Goal: Information Seeking & Learning: Learn about a topic

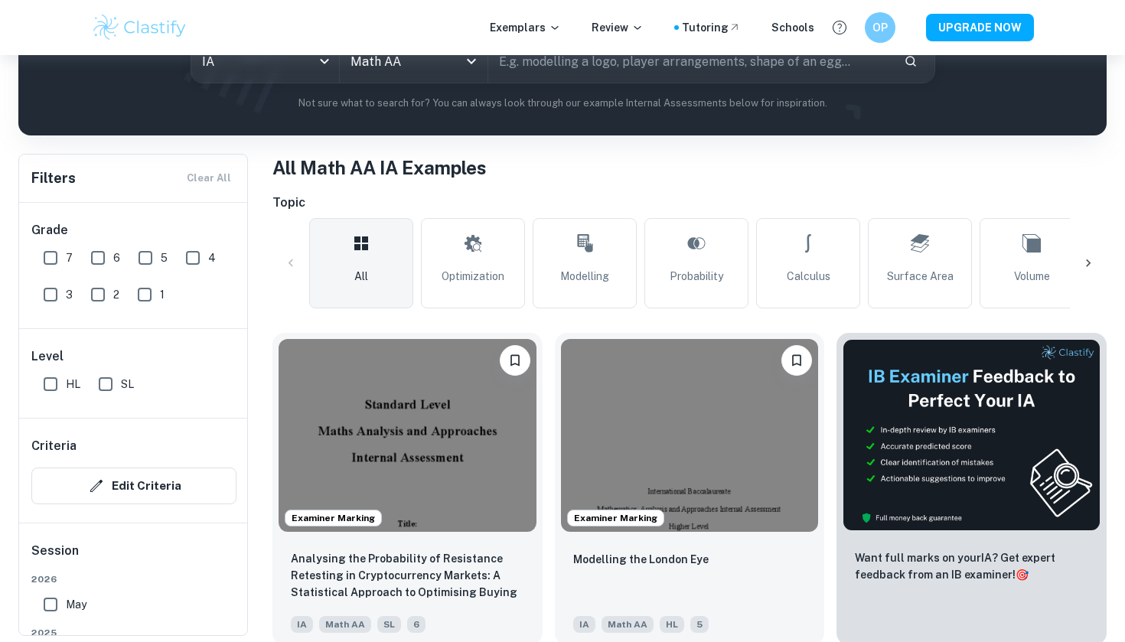
scroll to position [376, 0]
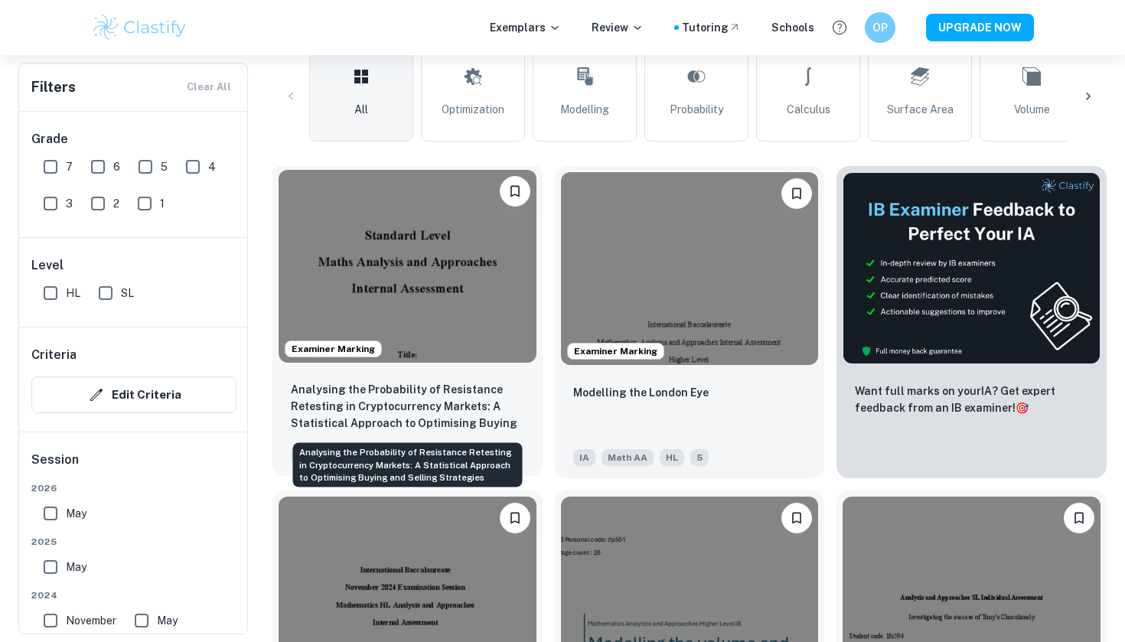
click at [337, 418] on p "Analysing the Probability of Resistance Retesting in Cryptocurrency Markets: A …" at bounding box center [407, 407] width 233 height 52
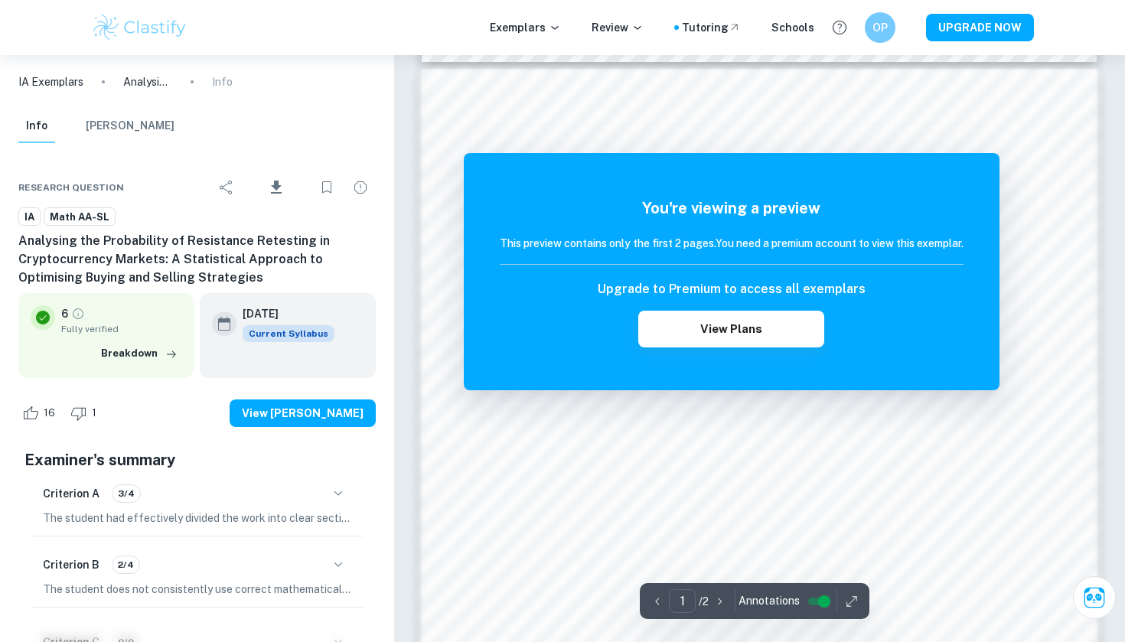
scroll to position [971, 0]
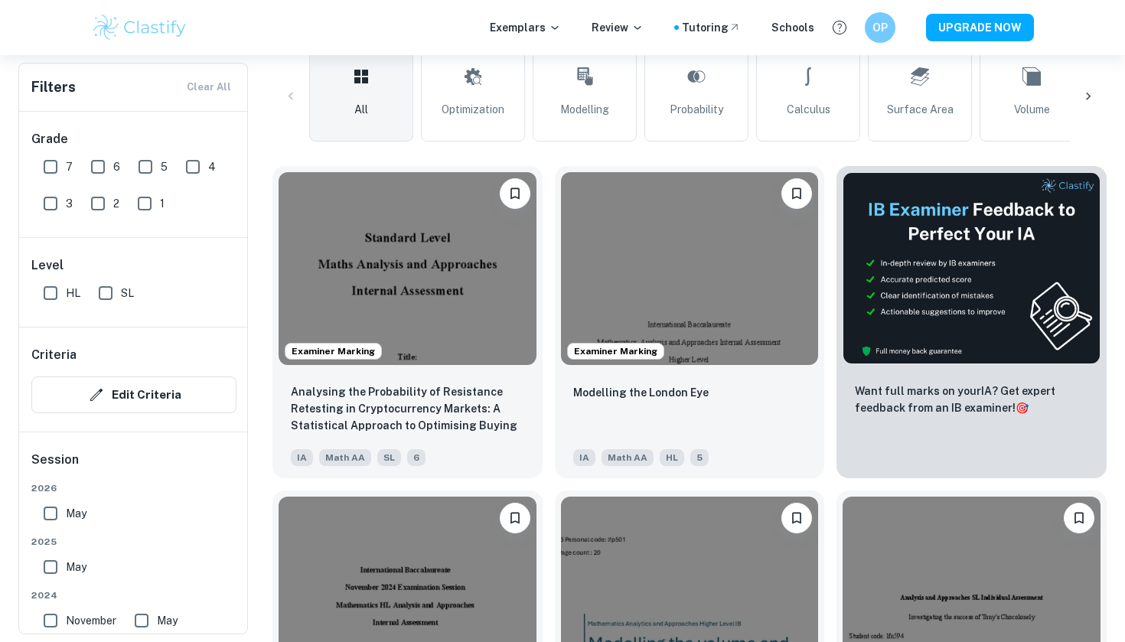
scroll to position [673, 0]
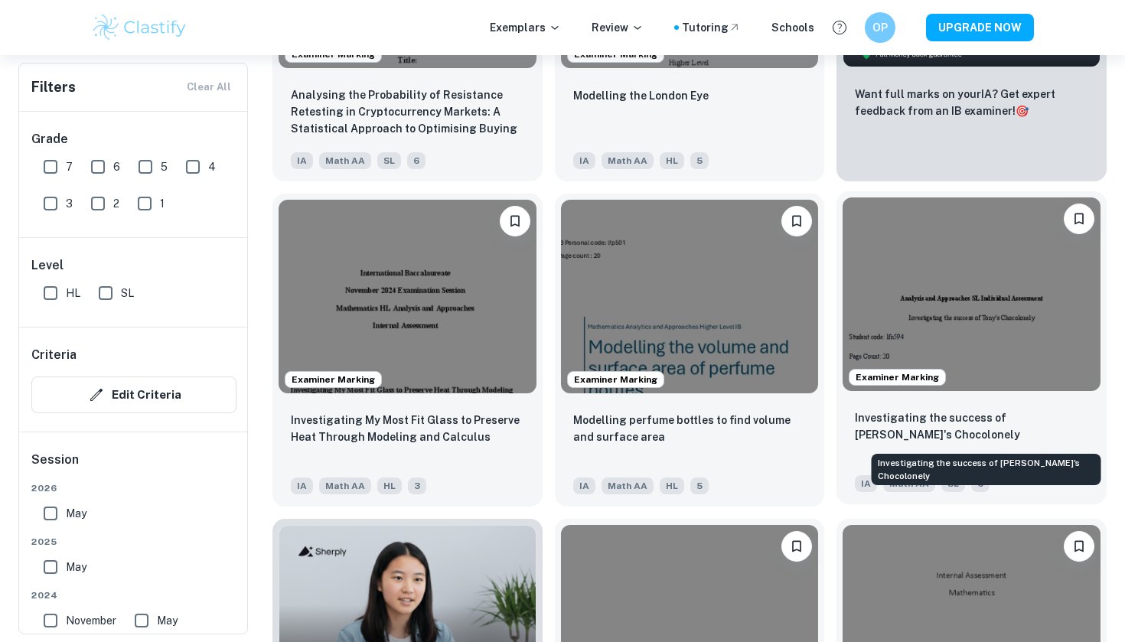
click at [998, 413] on p "Investigating the success of [PERSON_NAME]'s Chocolonely" at bounding box center [971, 426] width 233 height 34
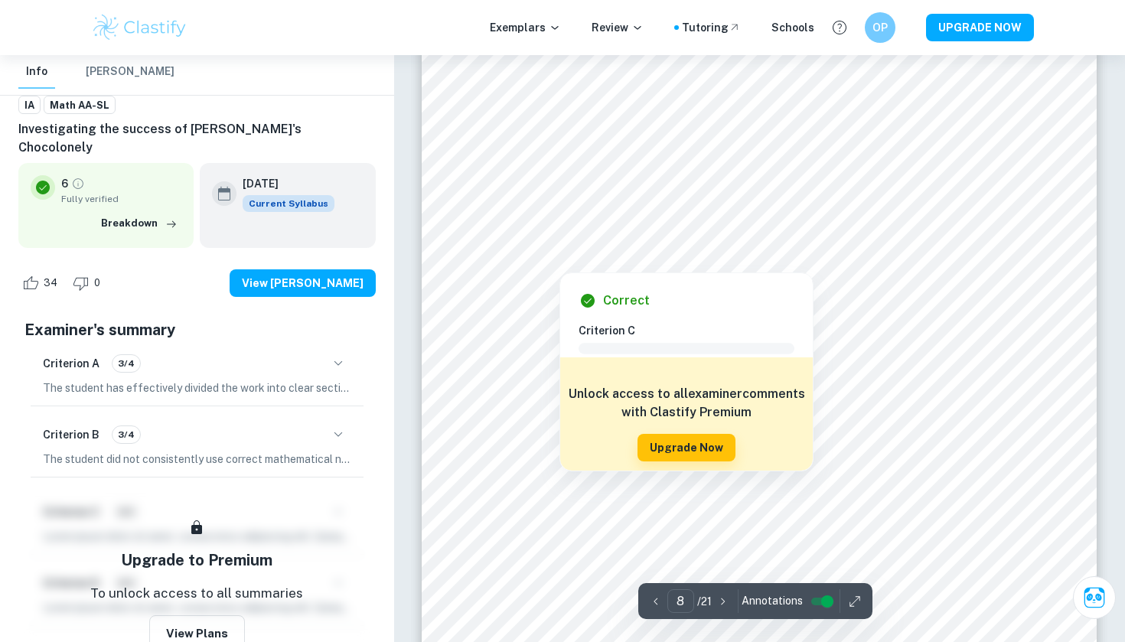
scroll to position [6984, 0]
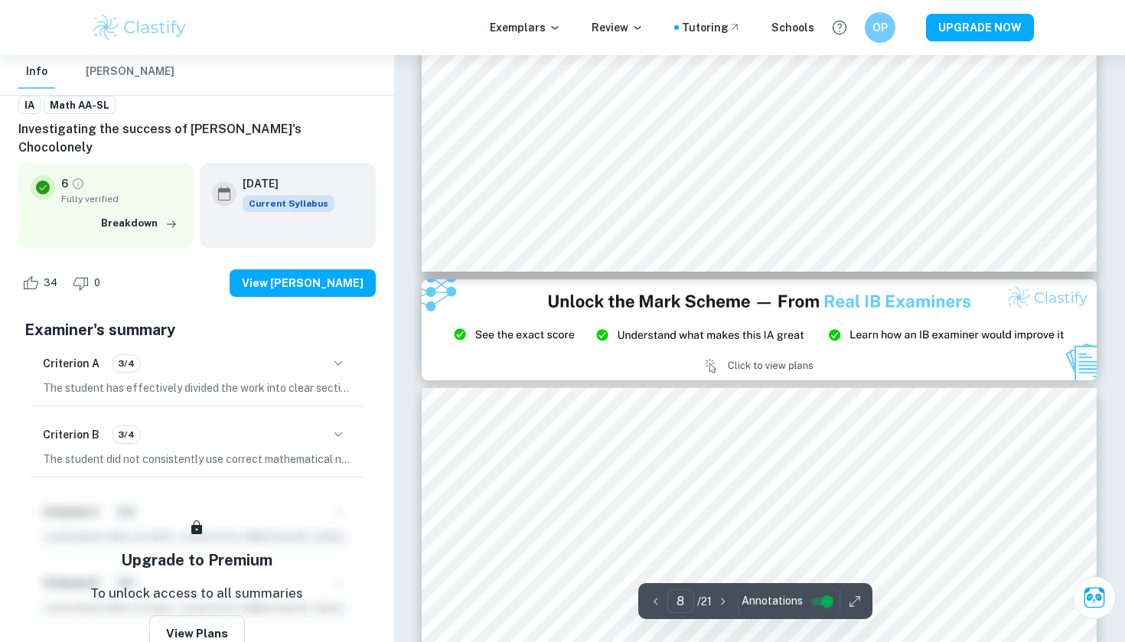
type input "9"
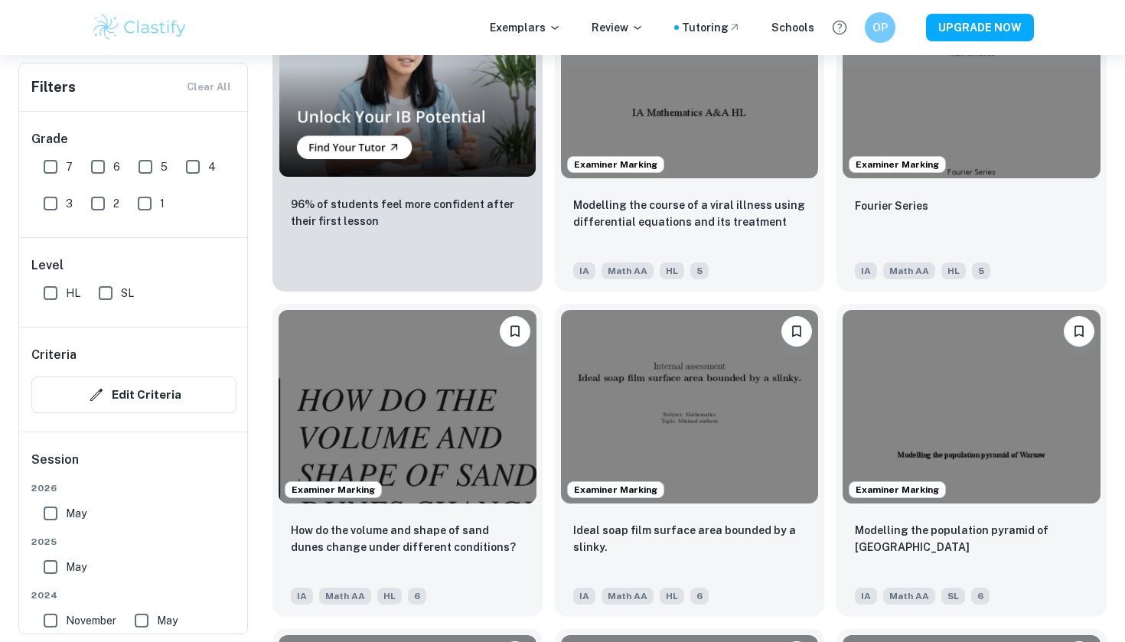
scroll to position [1388, 0]
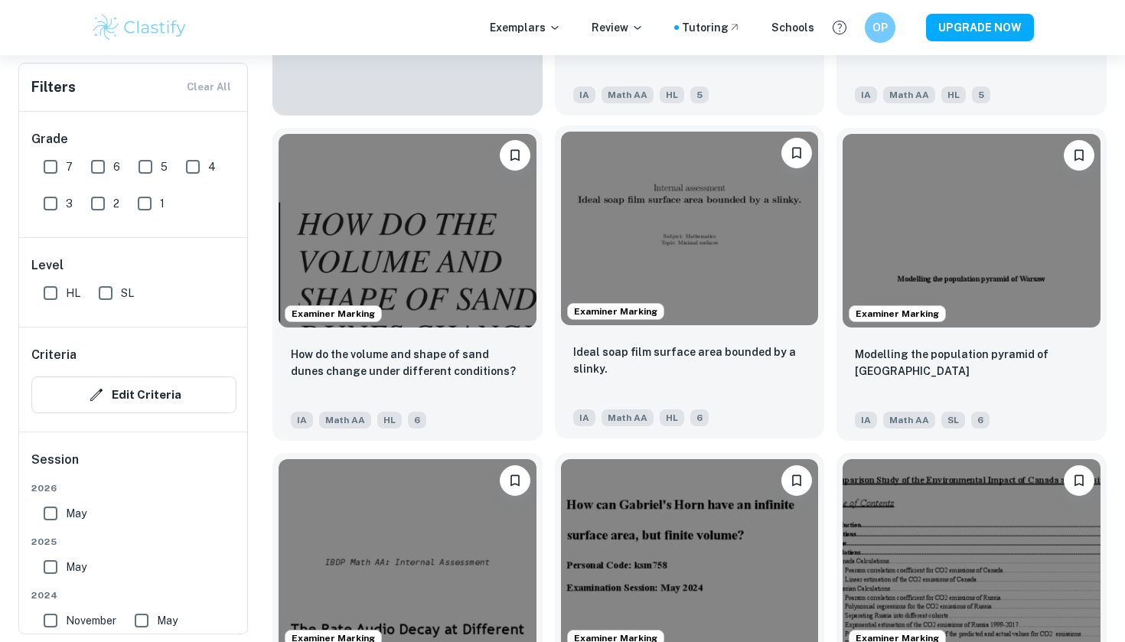
click at [757, 273] on img at bounding box center [690, 228] width 258 height 193
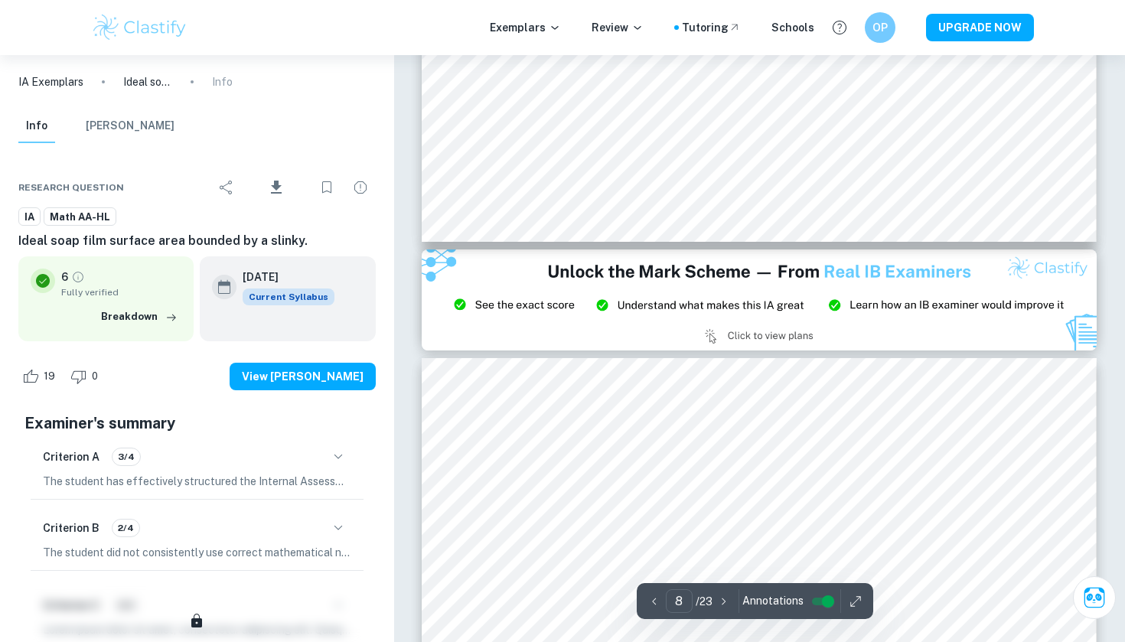
scroll to position [7644, 0]
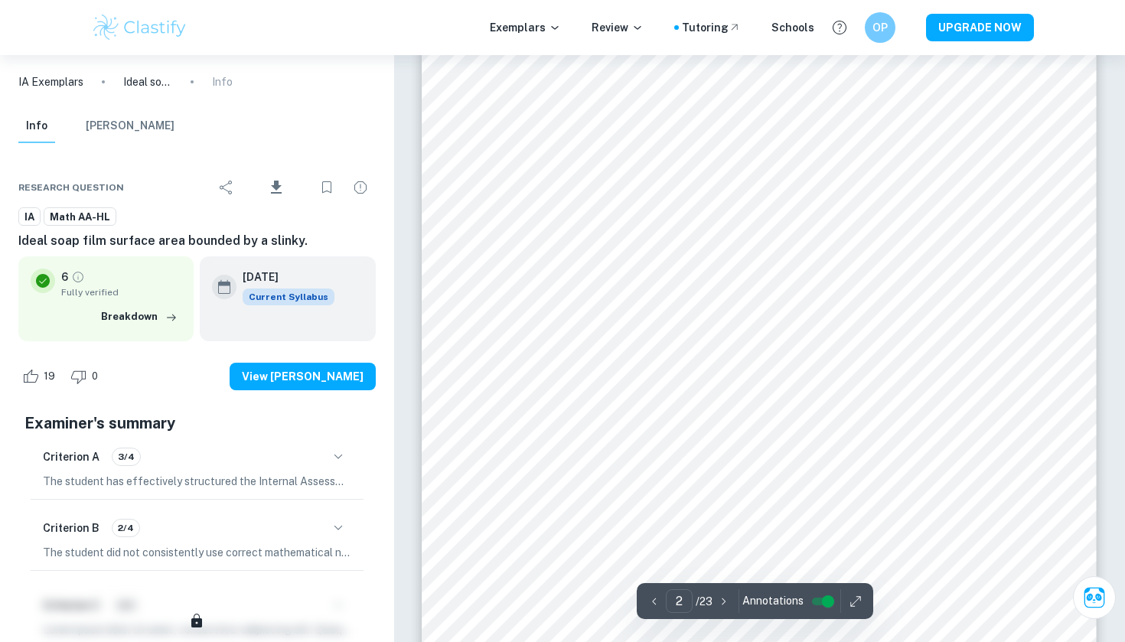
type input "1"
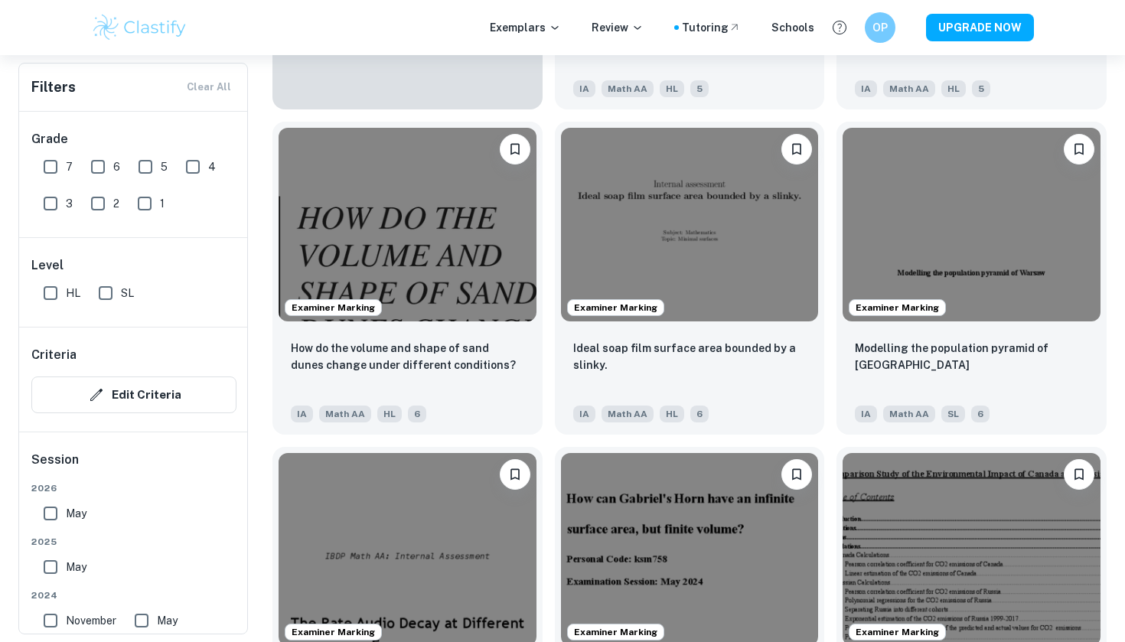
scroll to position [1397, 0]
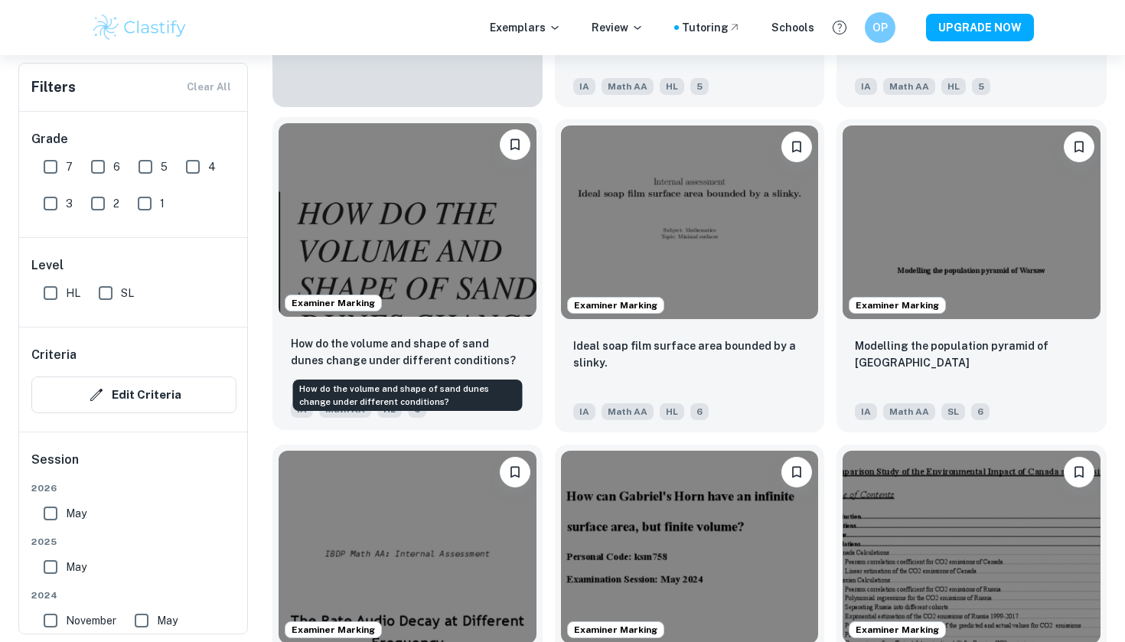
click at [522, 347] on p "How do the volume and shape of sand dunes change under different conditions?" at bounding box center [407, 352] width 233 height 34
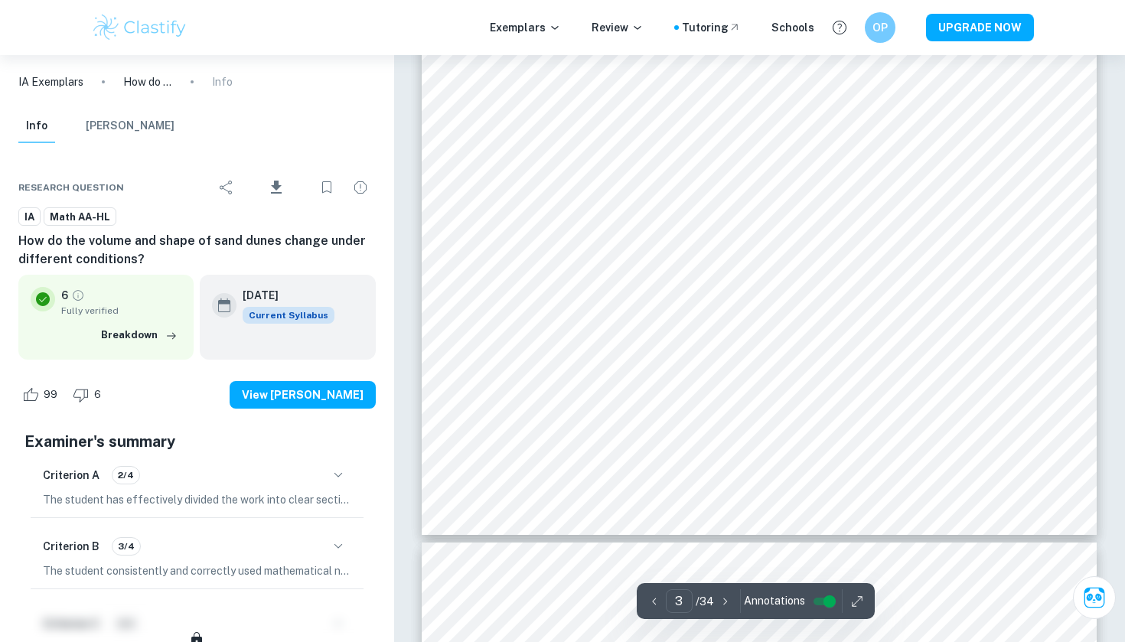
scroll to position [2640, 0]
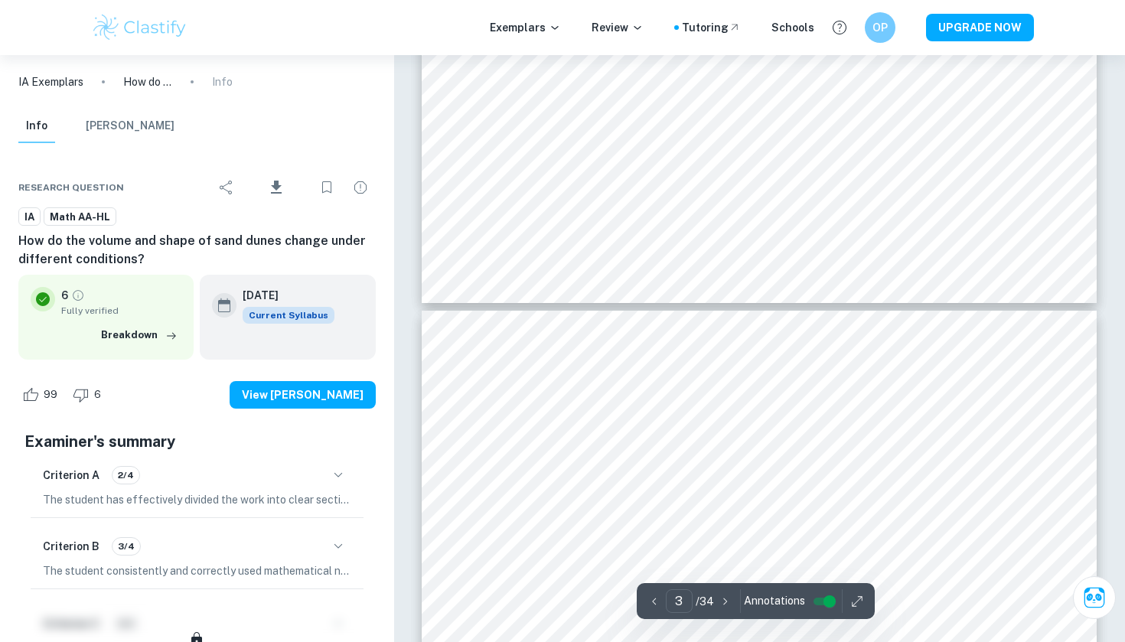
type input "4"
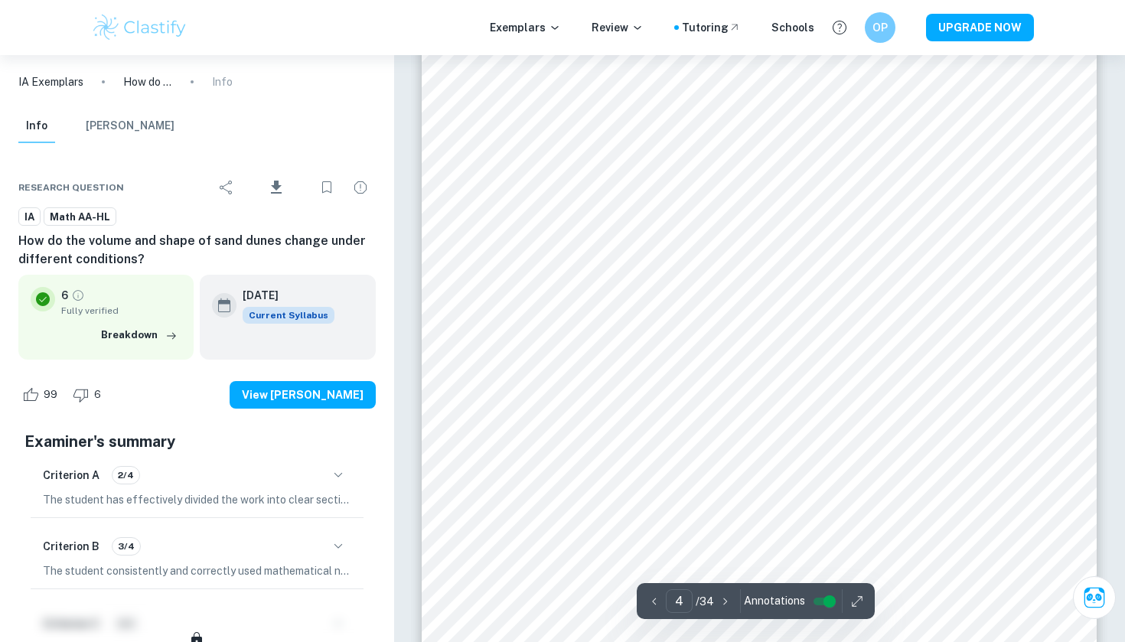
scroll to position [3189, 0]
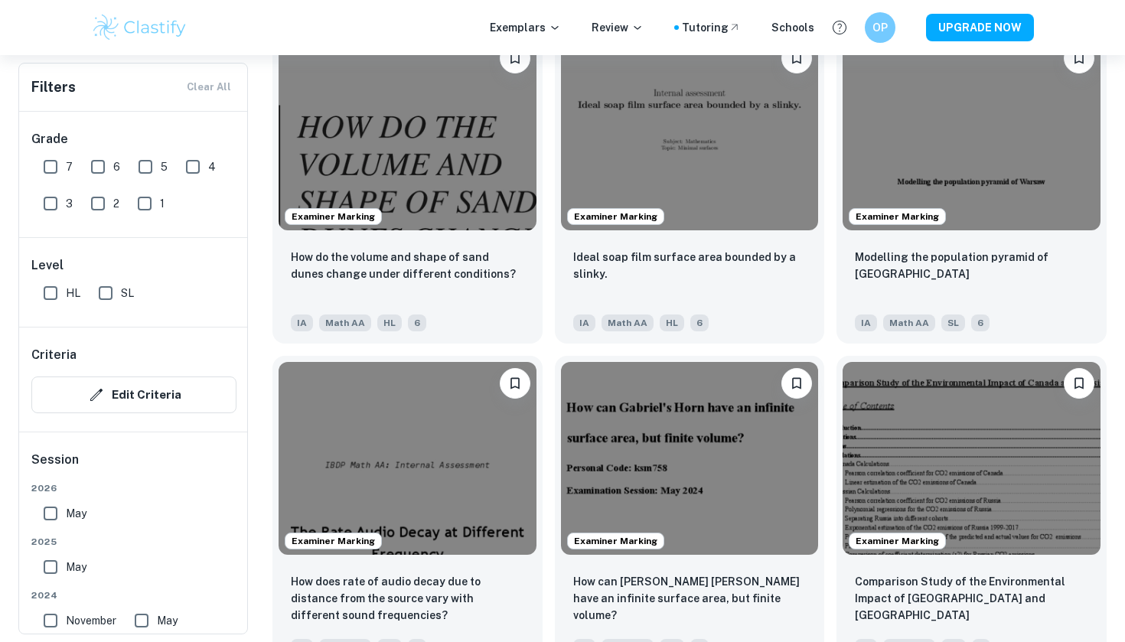
scroll to position [1470, 0]
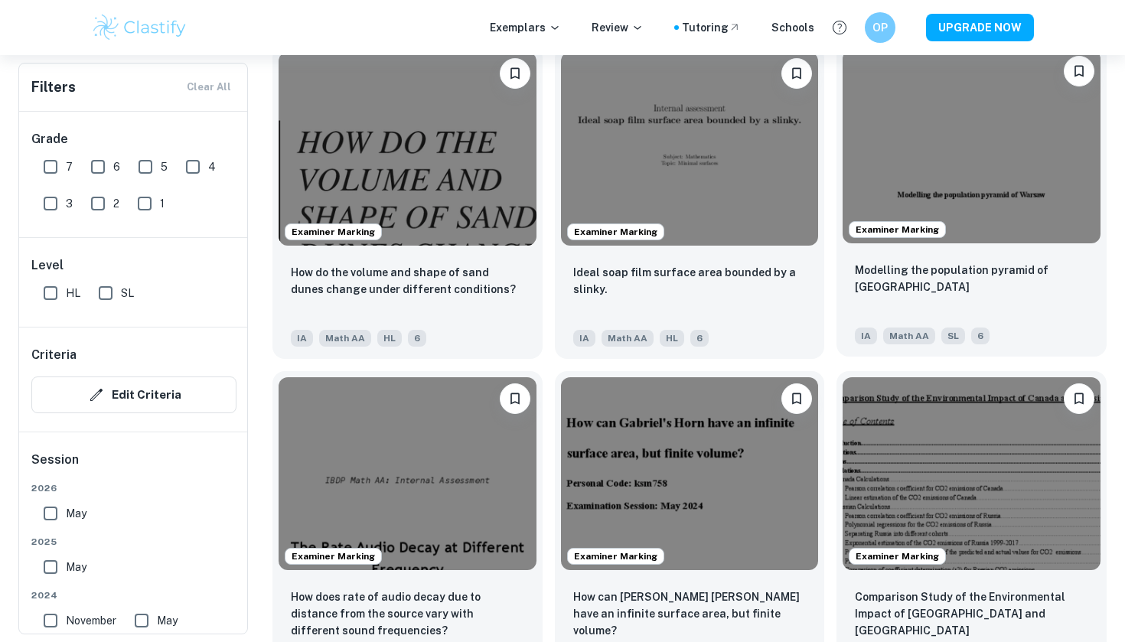
click at [866, 286] on div "Modelling the population pyramid of [GEOGRAPHIC_DATA]" at bounding box center [971, 288] width 233 height 52
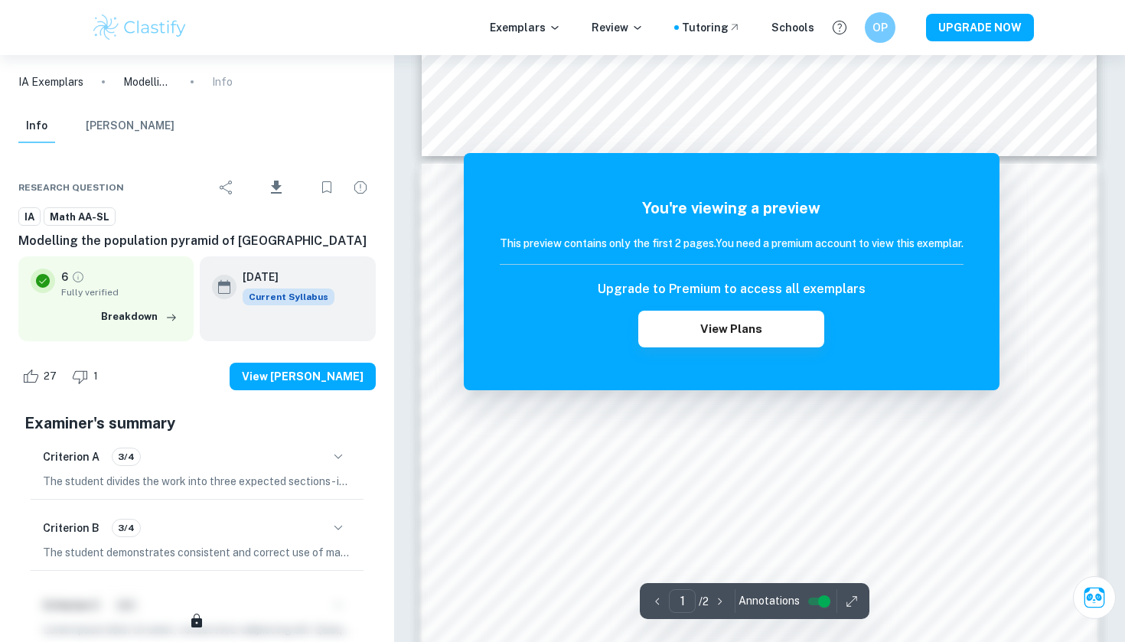
scroll to position [886, 0]
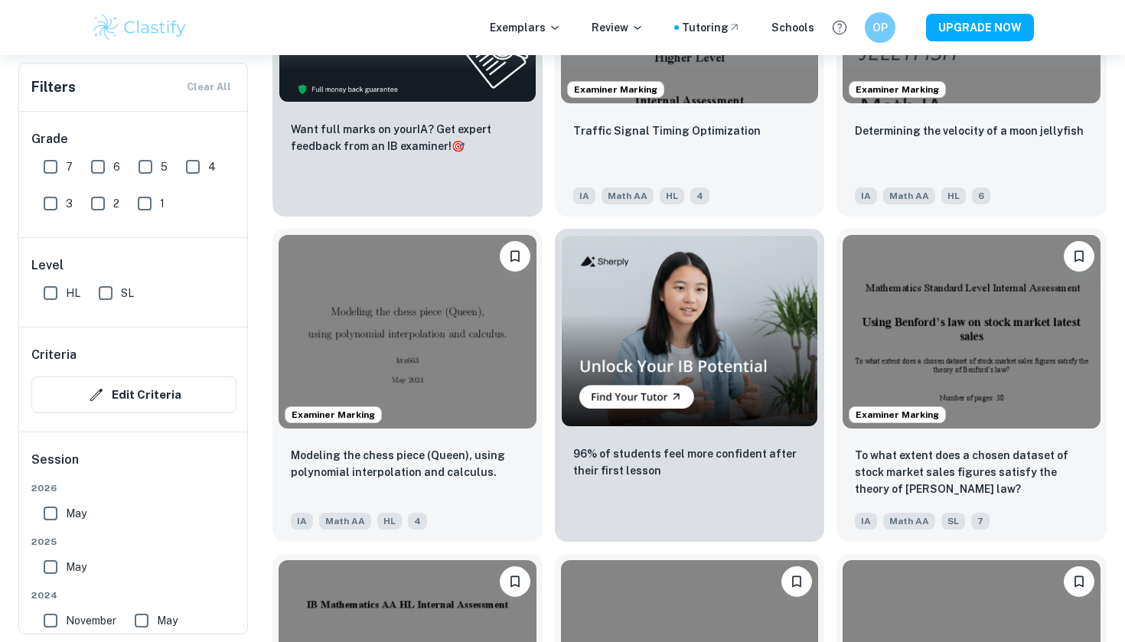
scroll to position [2806, 0]
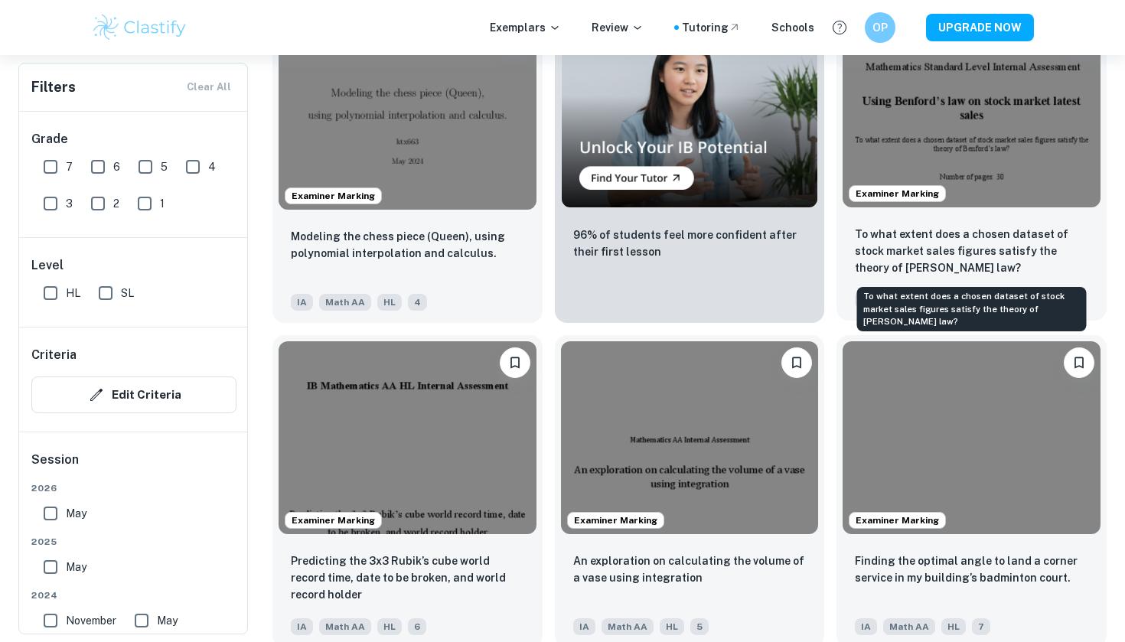
click at [1075, 253] on p "To what extent does a chosen dataset of stock market sales figures satisfy the …" at bounding box center [971, 251] width 233 height 51
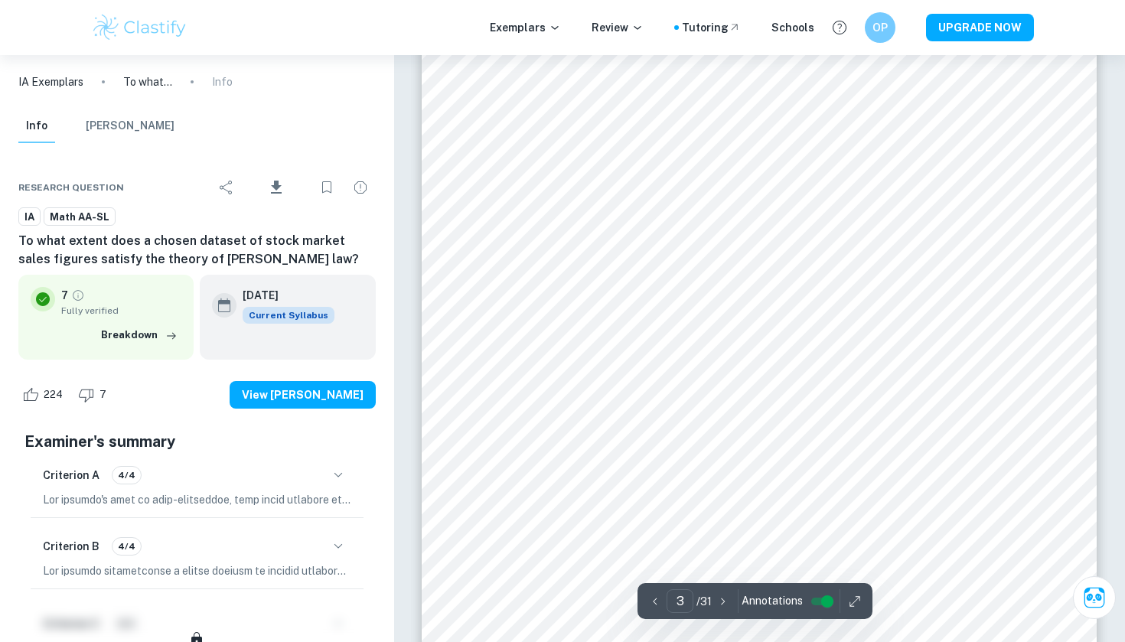
scroll to position [2347, 0]
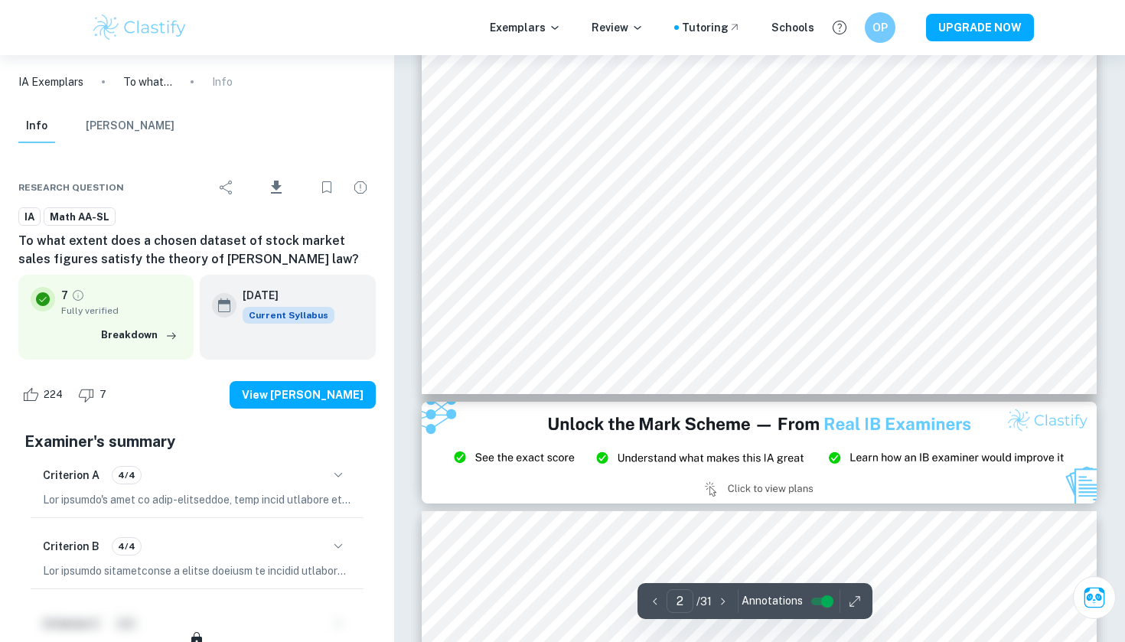
type input "3"
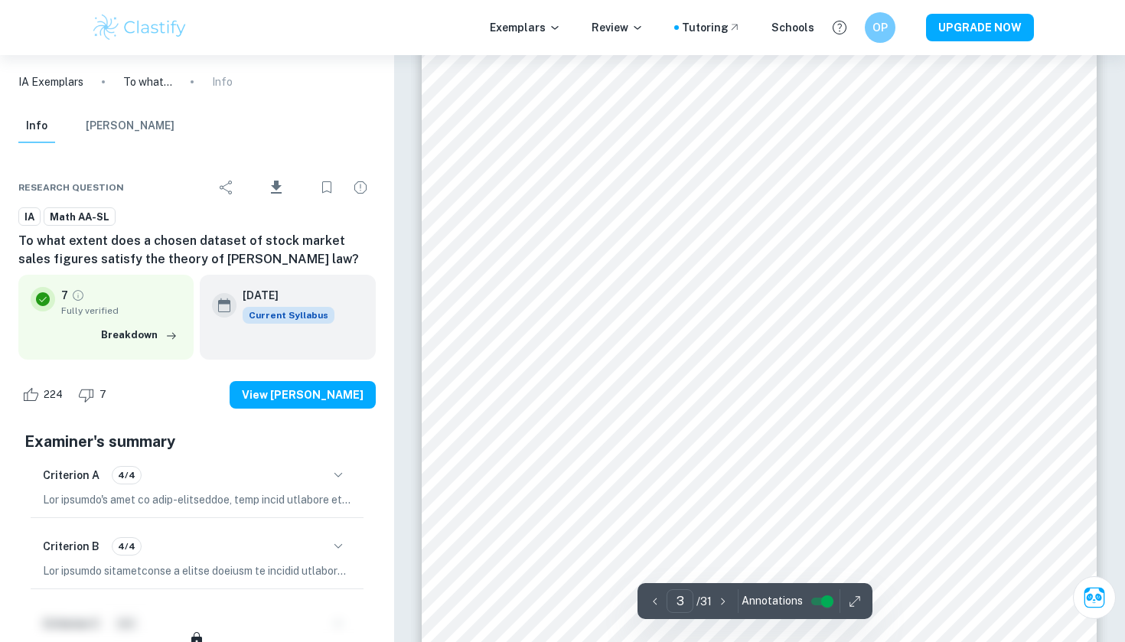
scroll to position [2273, 0]
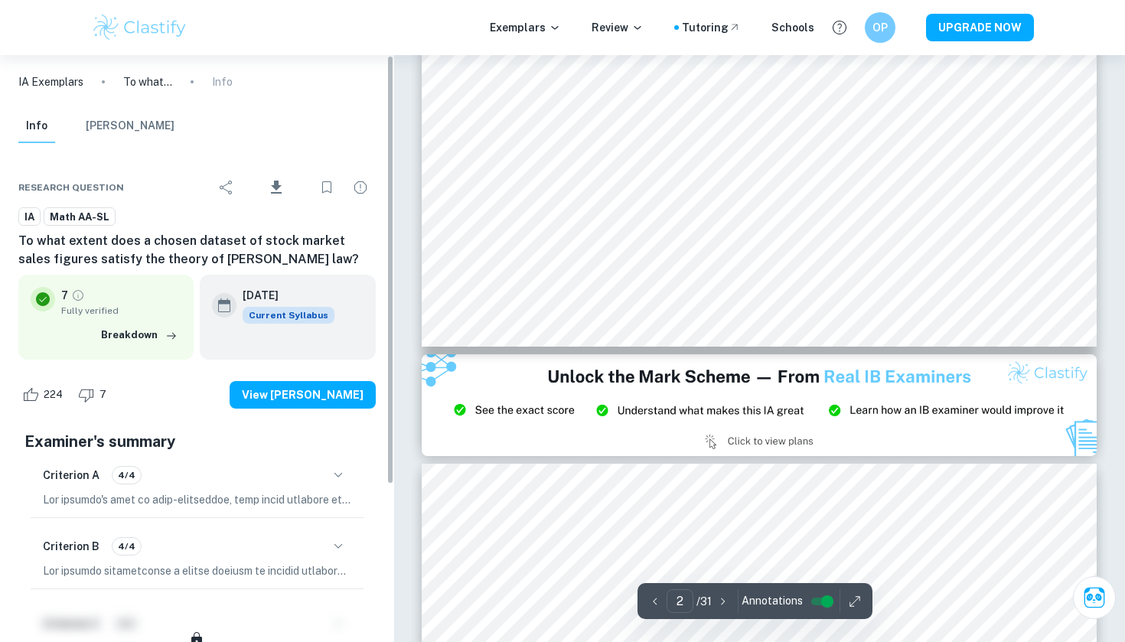
type input "3"
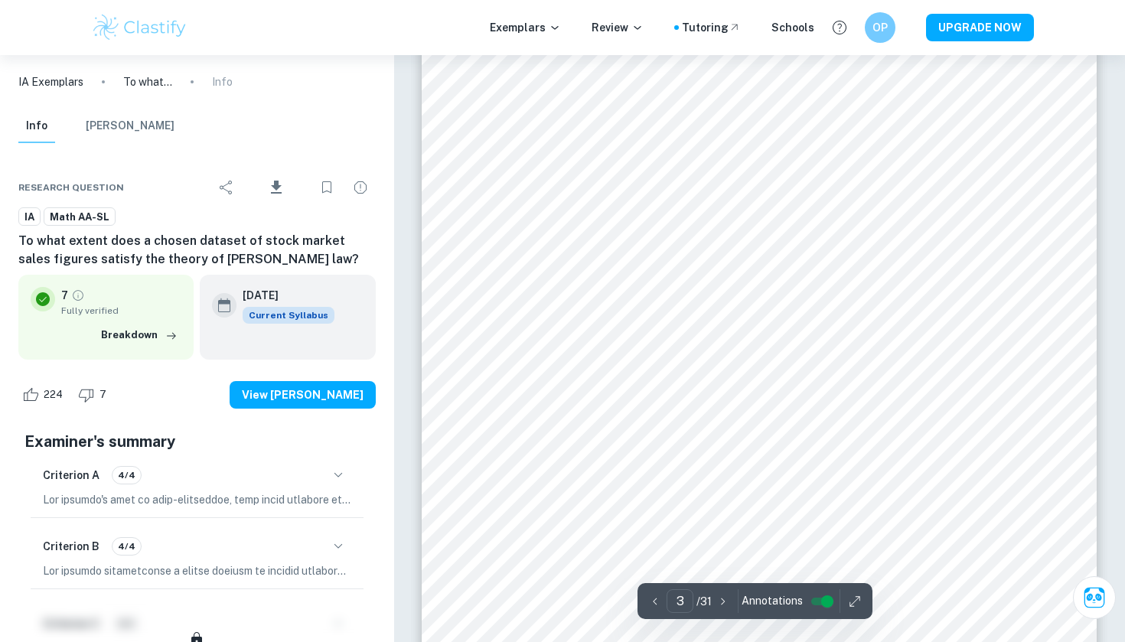
scroll to position [2477, 0]
